Goal: Task Accomplishment & Management: Complete application form

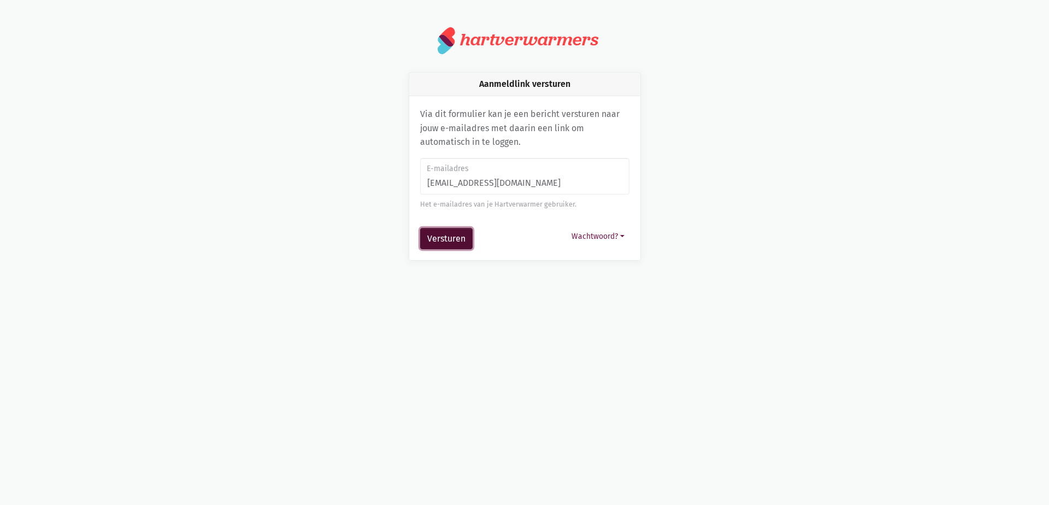
click at [438, 240] on button "Versturen" at bounding box center [446, 239] width 52 height 22
